Goal: Task Accomplishment & Management: Manage account settings

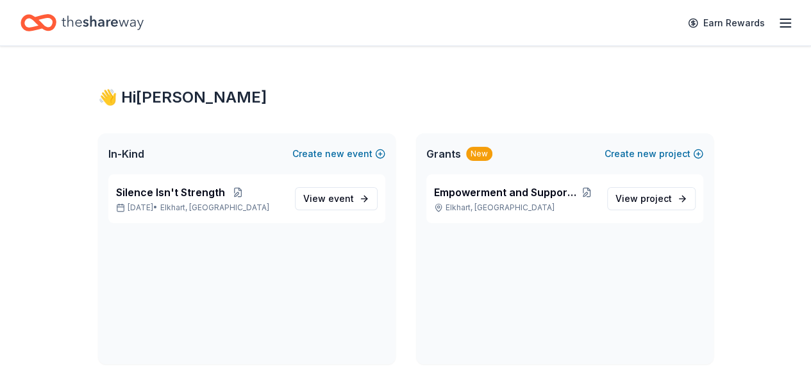
click at [778, 21] on icon "button" at bounding box center [785, 22] width 15 height 15
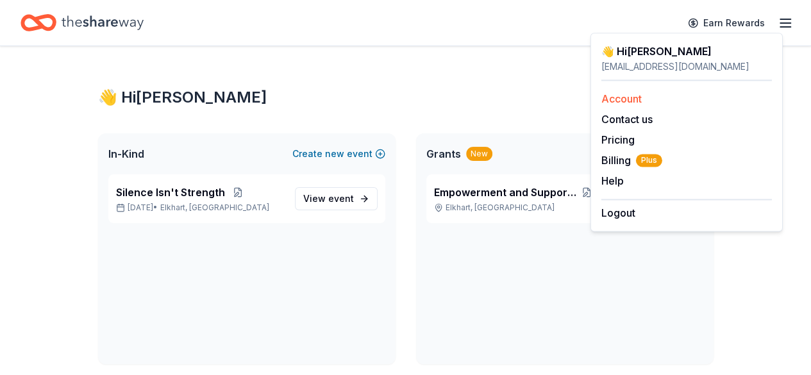
click at [626, 97] on link "Account" at bounding box center [622, 98] width 40 height 13
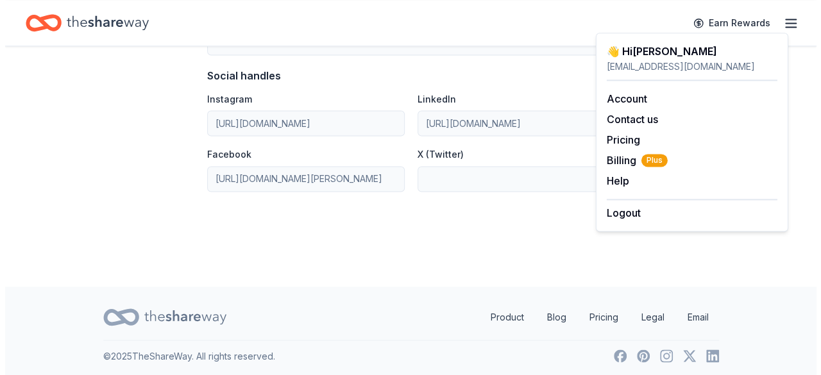
scroll to position [906, 0]
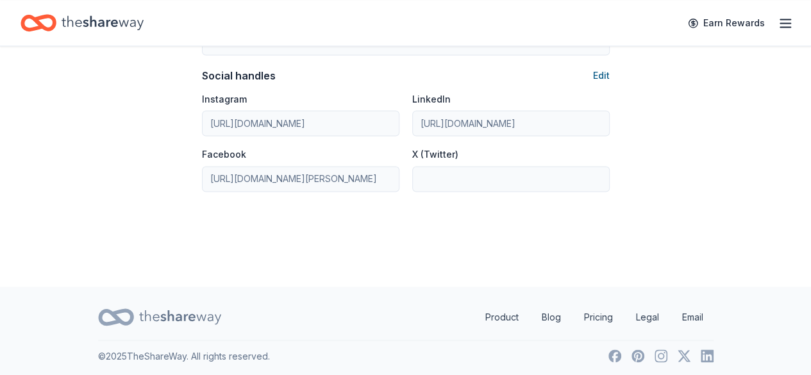
click at [604, 72] on button "Edit" at bounding box center [601, 75] width 17 height 15
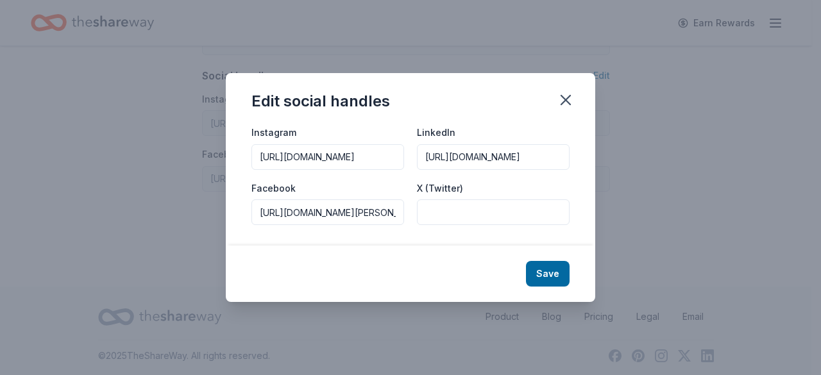
click at [366, 219] on input "[URL][DOMAIN_NAME][PERSON_NAME]" at bounding box center [327, 212] width 153 height 26
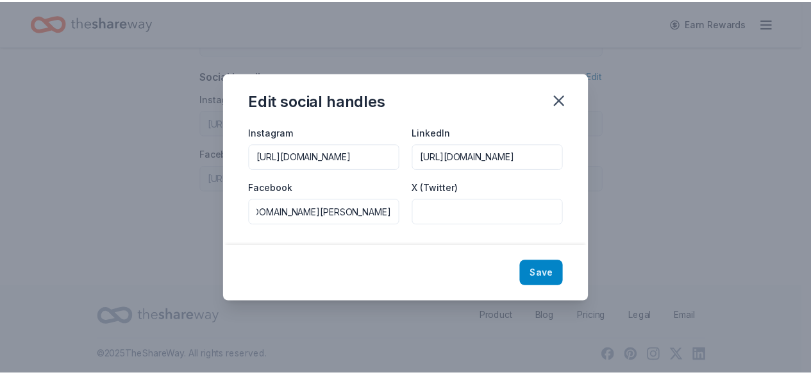
scroll to position [0, 0]
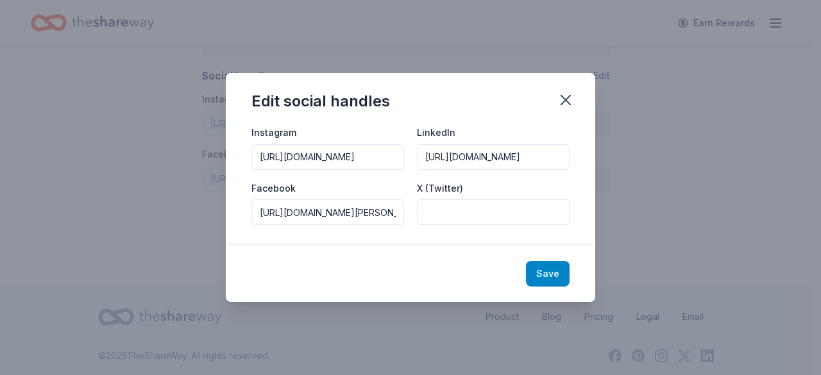
click at [541, 267] on button "Save" at bounding box center [548, 274] width 44 height 26
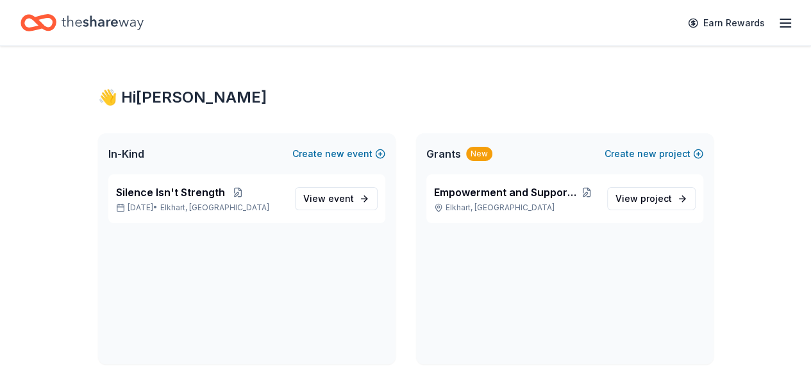
click at [778, 20] on icon "button" at bounding box center [785, 22] width 15 height 15
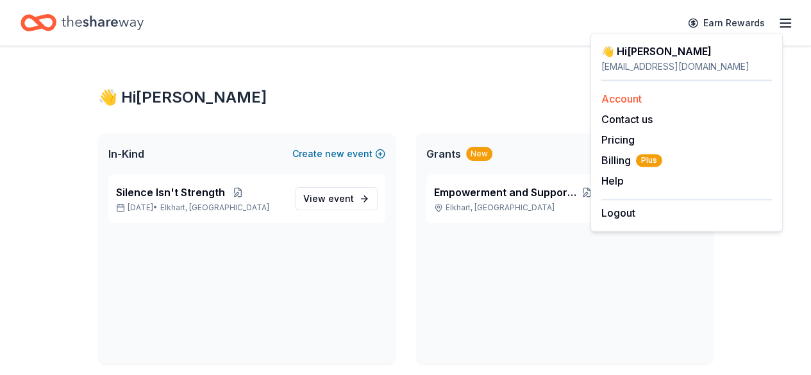
click at [611, 99] on link "Account" at bounding box center [622, 98] width 40 height 13
